Goal: Book appointment/travel/reservation

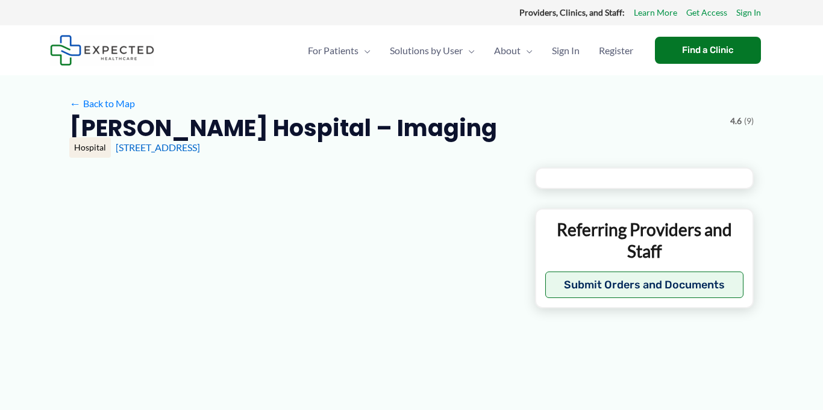
type input "**********"
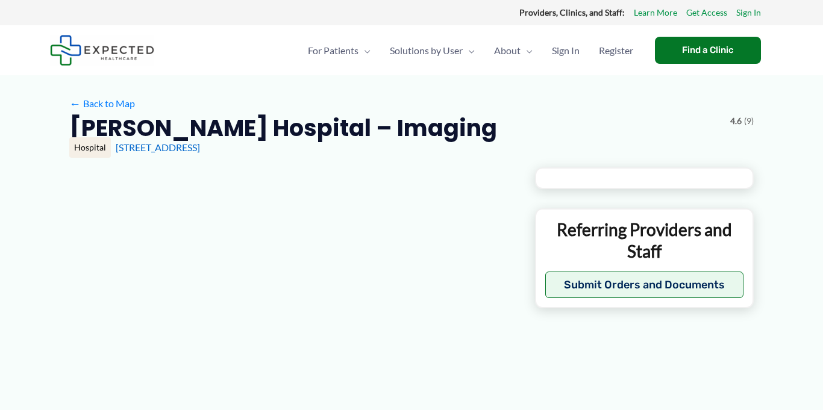
type input "**********"
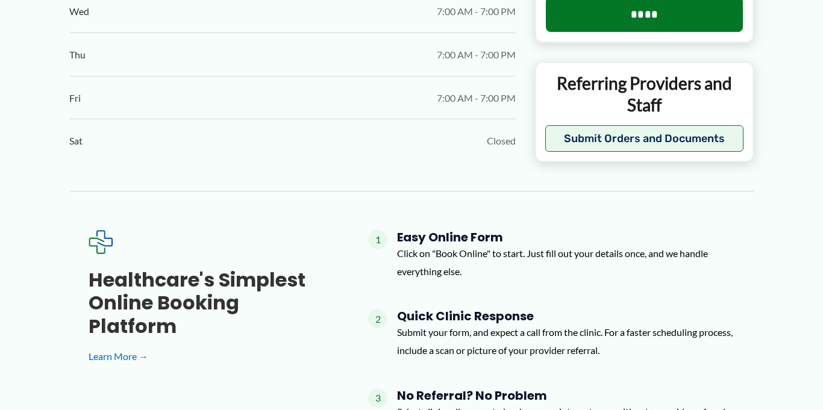
scroll to position [857, 0]
